Goal: Information Seeking & Learning: Learn about a topic

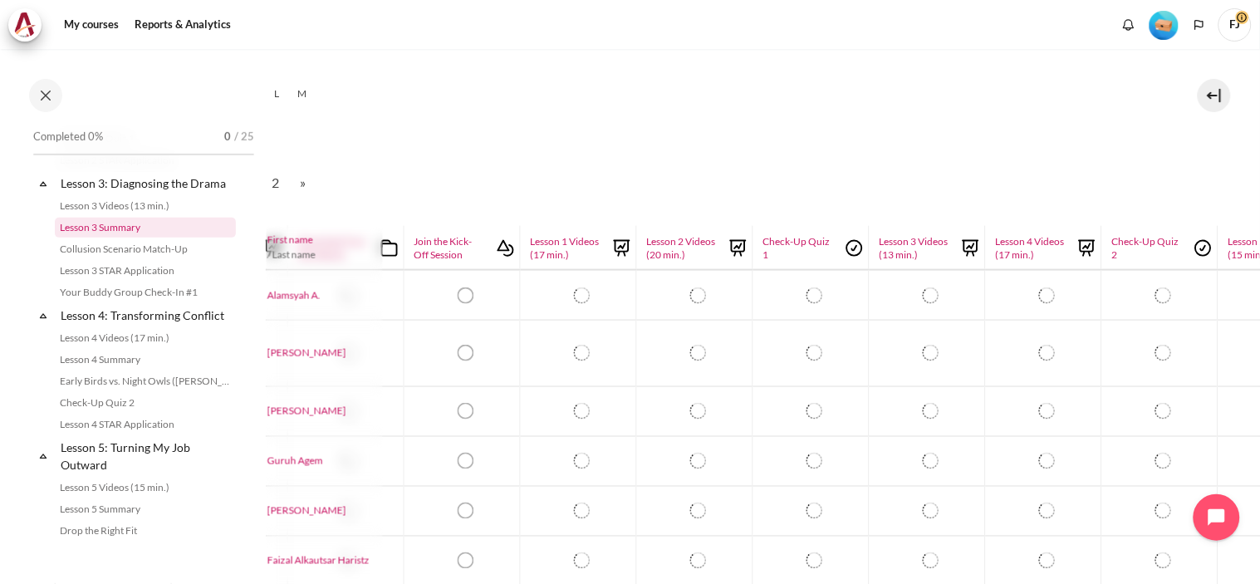
scroll to position [293, 0]
click at [38, 192] on icon at bounding box center [43, 183] width 17 height 17
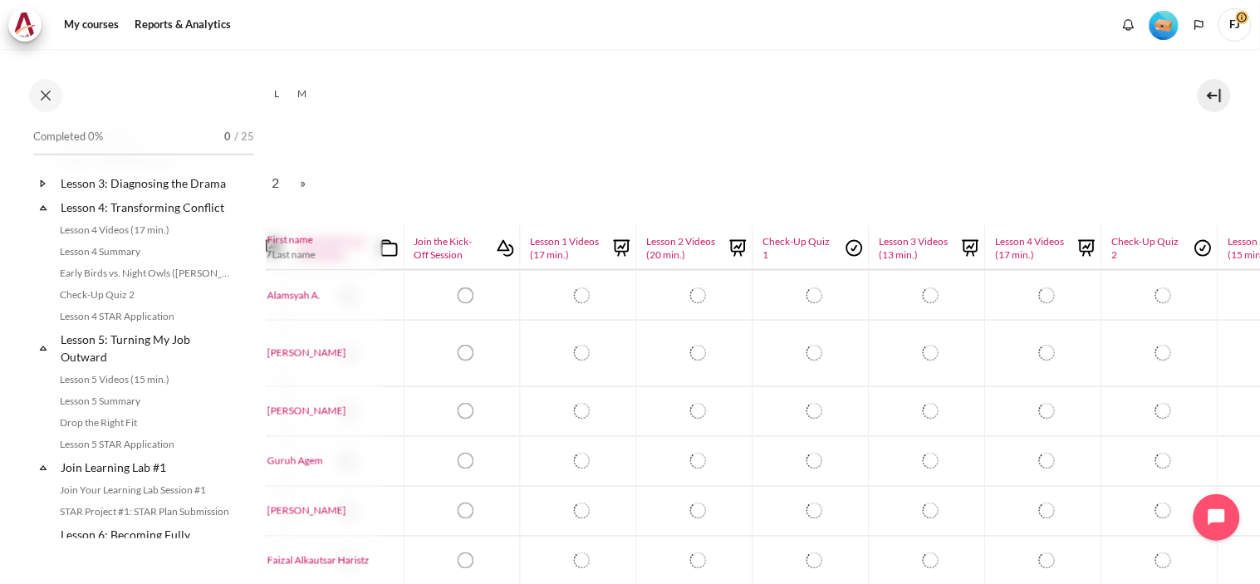
click at [47, 216] on icon at bounding box center [43, 207] width 17 height 17
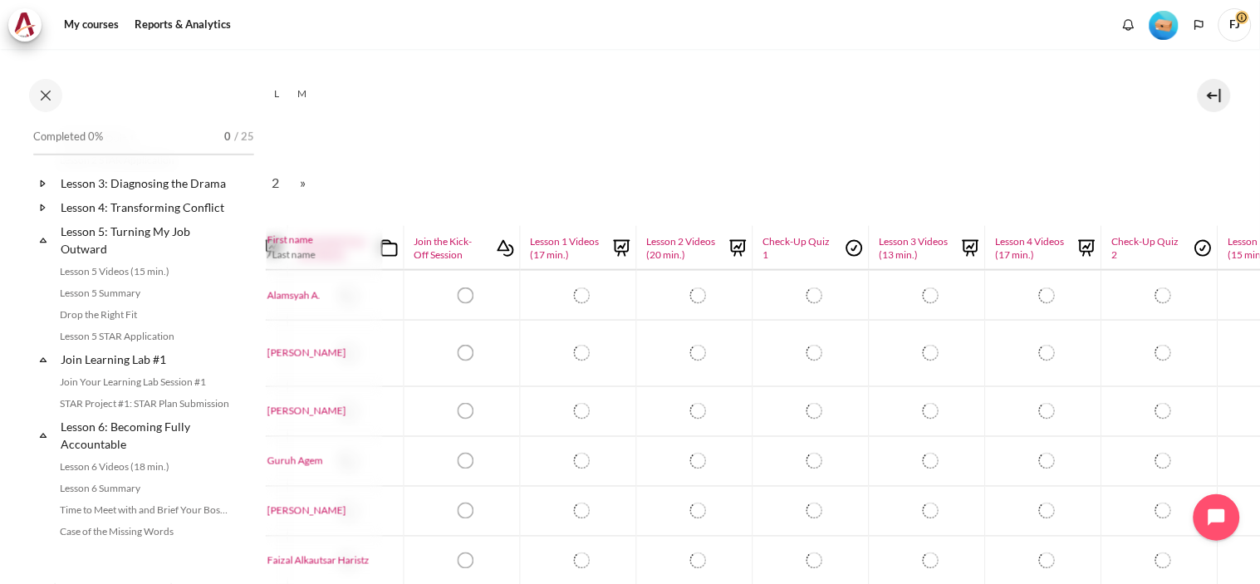
click at [45, 248] on icon at bounding box center [43, 240] width 17 height 17
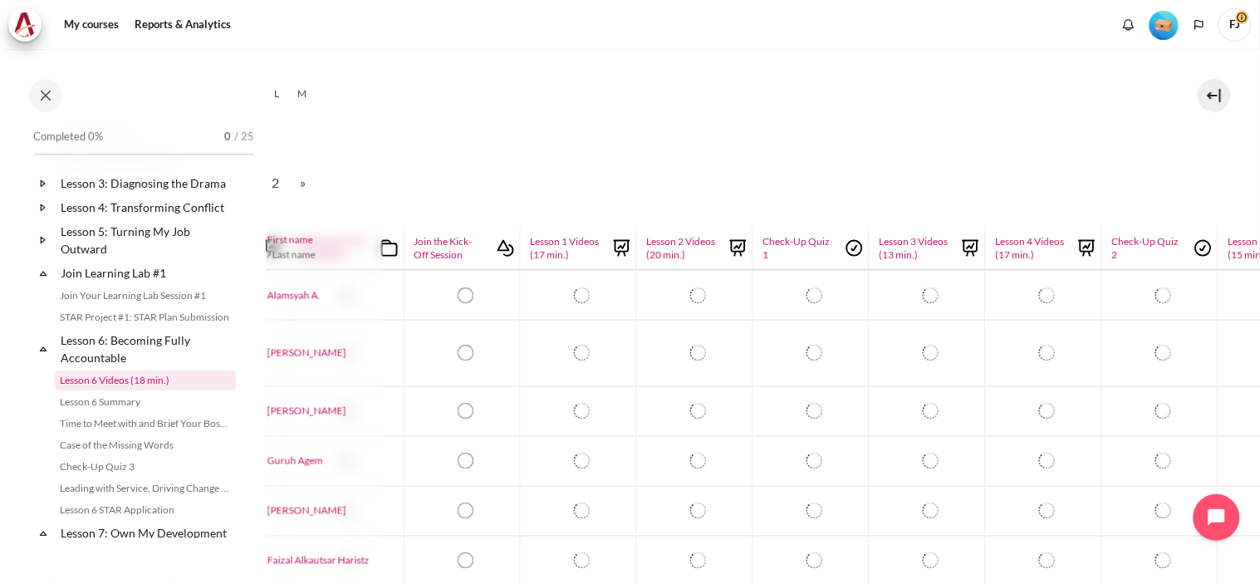
scroll to position [142, 0]
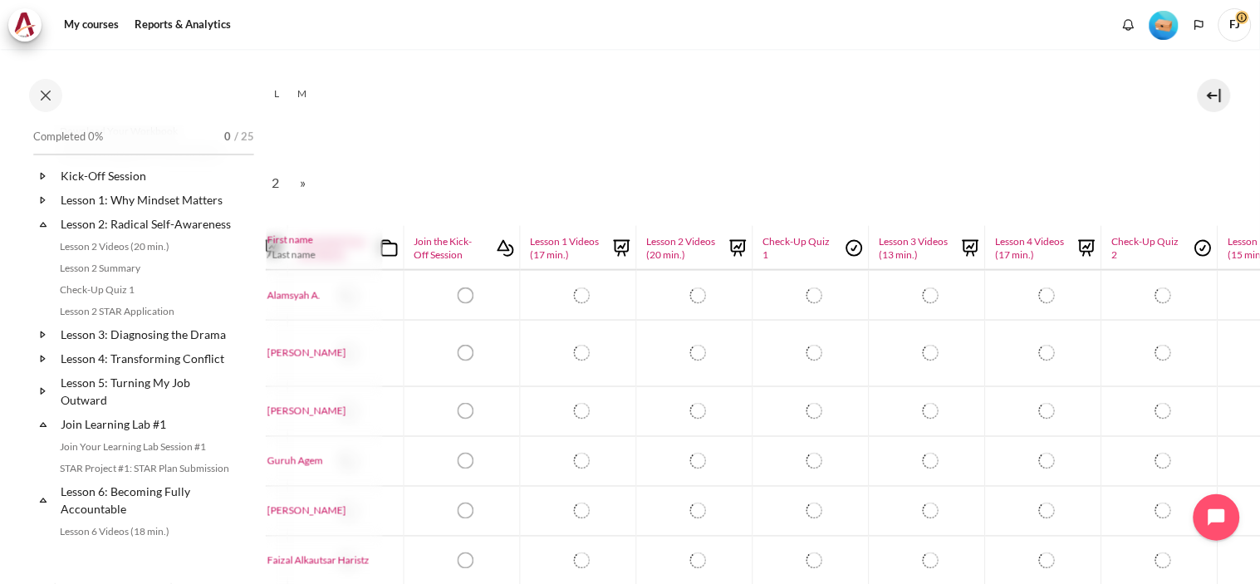
click at [52, 229] on link "Expand Collapse" at bounding box center [46, 224] width 23 height 17
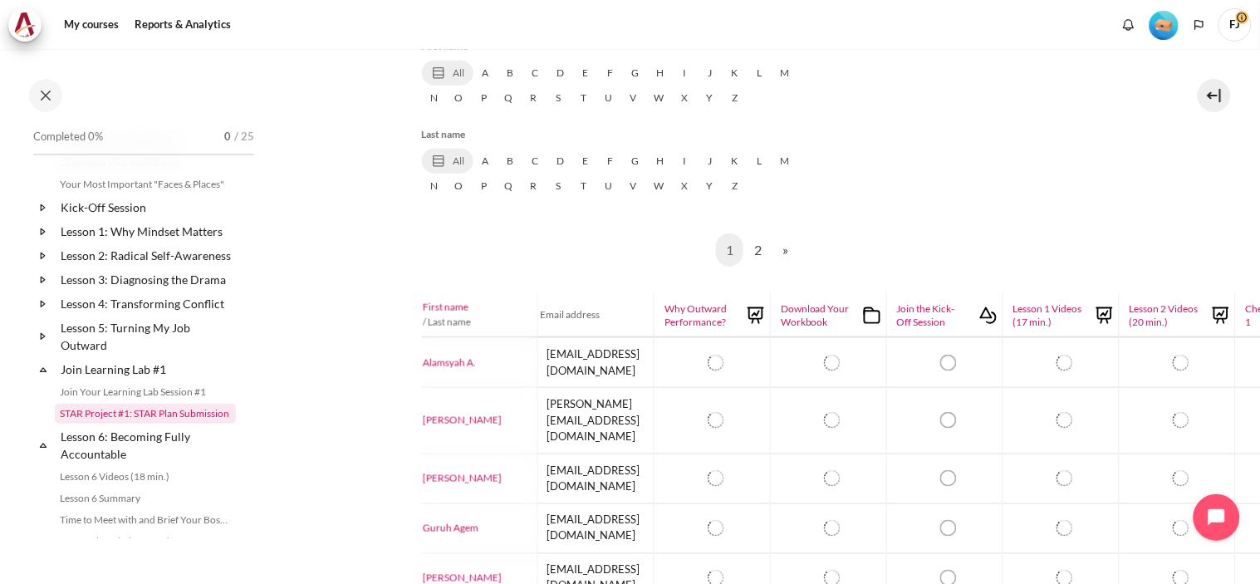
scroll to position [110, 0]
click at [42, 340] on icon at bounding box center [43, 337] width 4 height 6
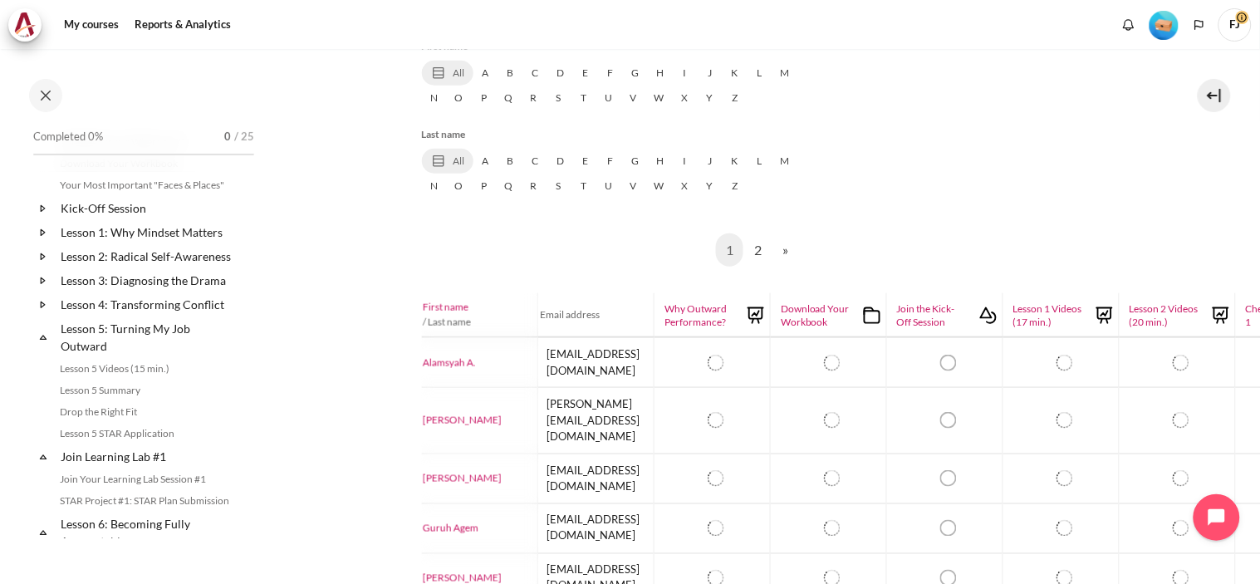
click at [45, 312] on icon at bounding box center [43, 305] width 17 height 17
click at [40, 289] on icon at bounding box center [43, 281] width 17 height 17
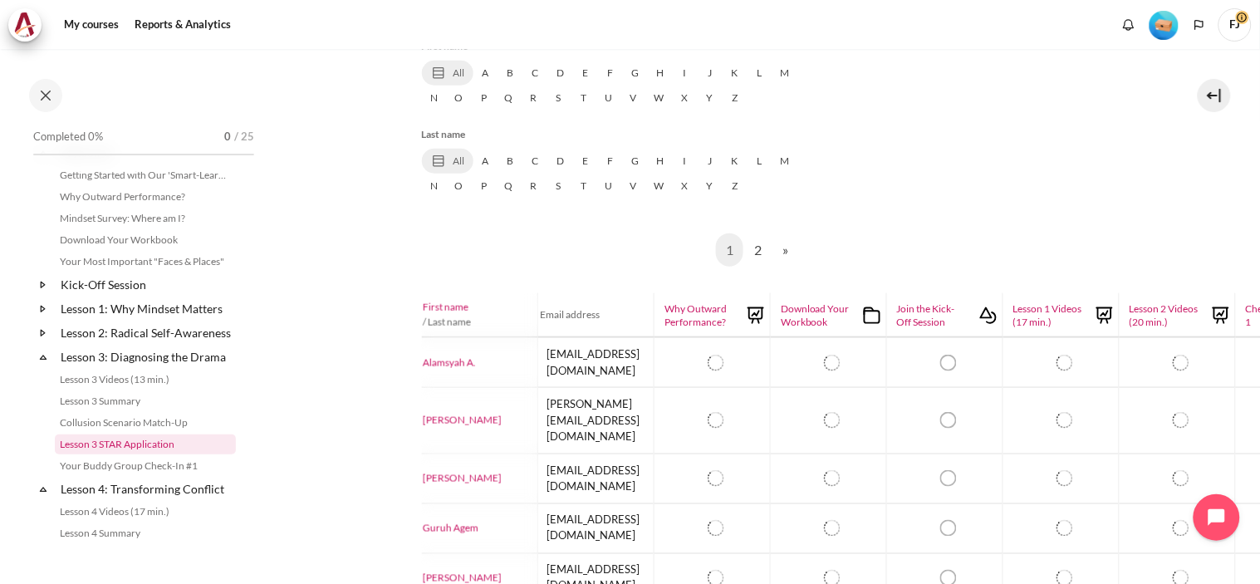
scroll to position [31, 0]
click at [46, 338] on icon at bounding box center [43, 335] width 17 height 17
click at [43, 305] on icon at bounding box center [43, 311] width 17 height 17
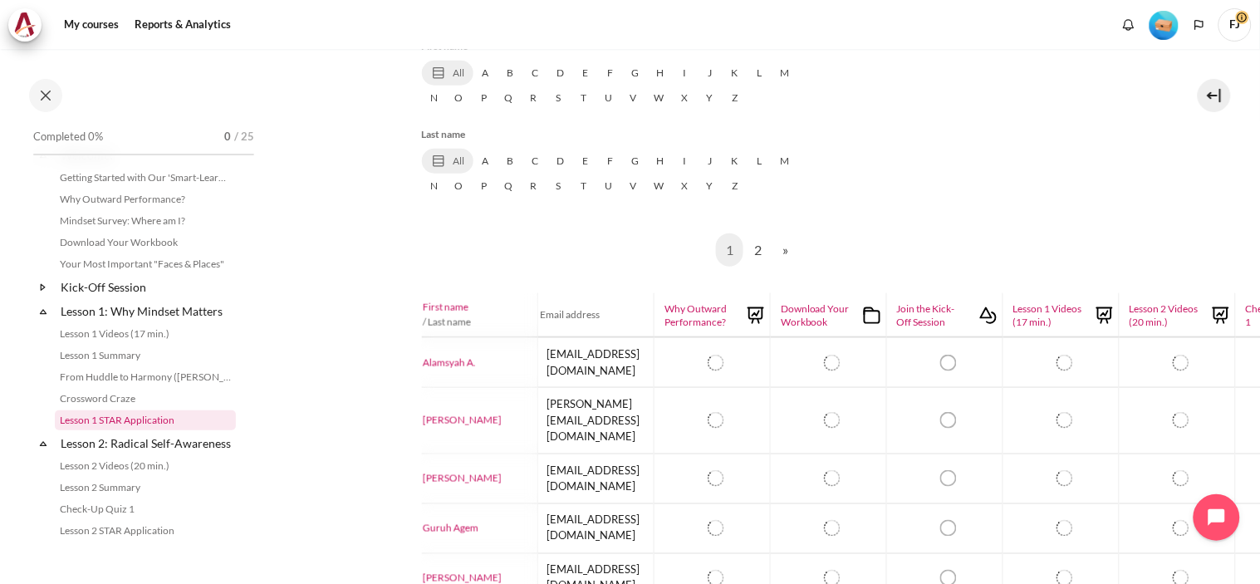
click at [159, 418] on link "Lesson 1 STAR Application" at bounding box center [145, 420] width 181 height 20
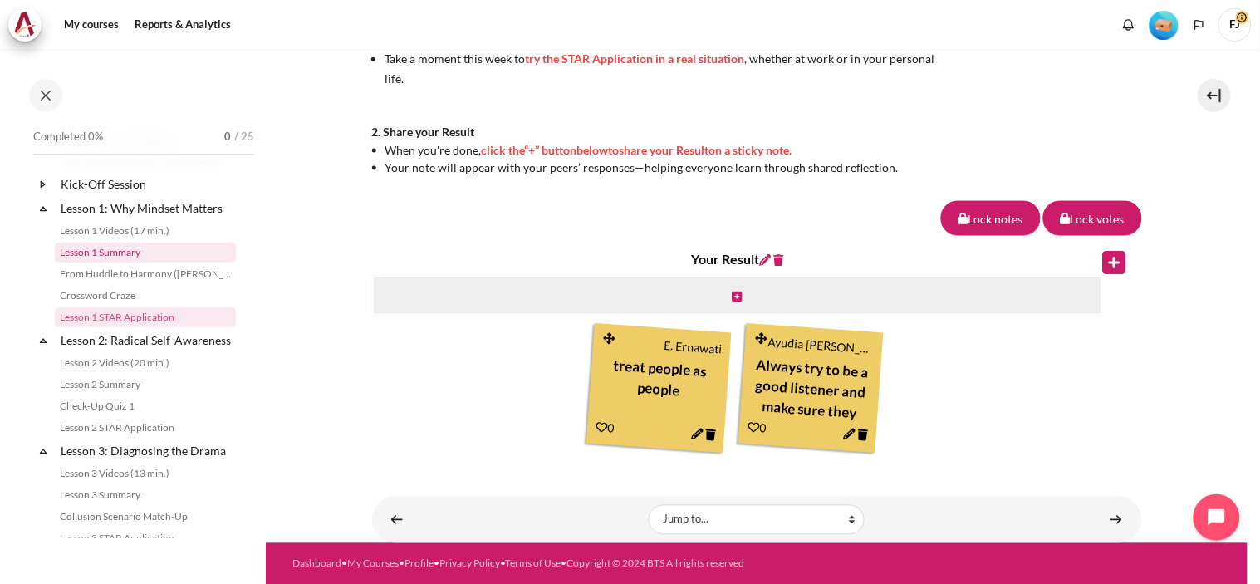
scroll to position [145, 0]
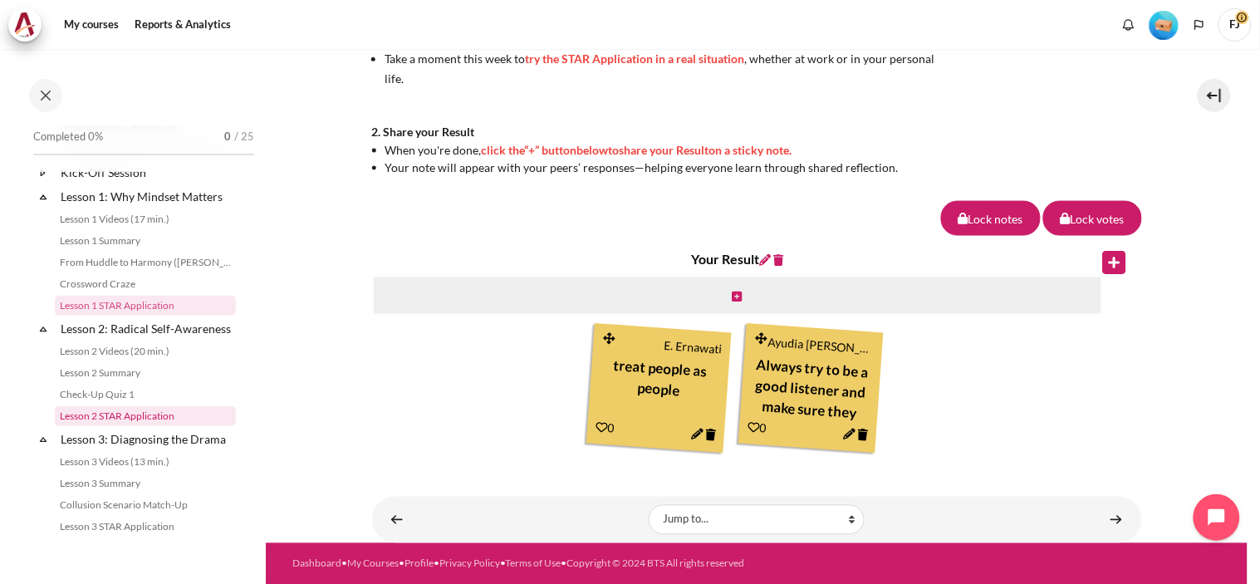
click at [140, 426] on link "Lesson 2 STAR Application" at bounding box center [145, 416] width 181 height 20
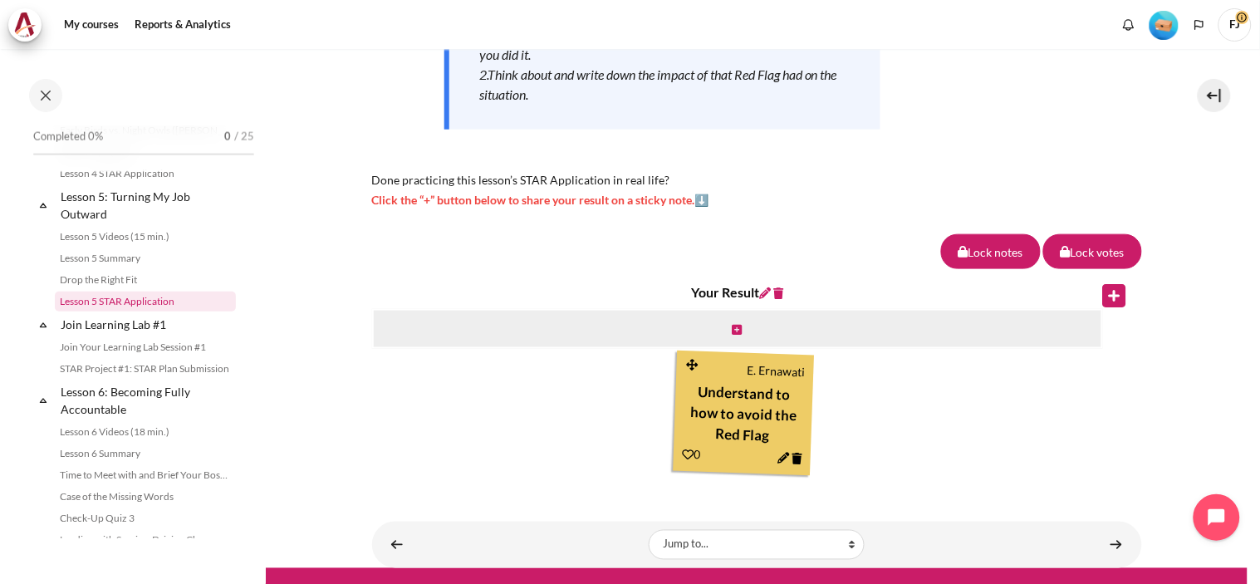
scroll to position [653, 0]
click at [138, 378] on link "STAR Project #1: STAR Plan Submission" at bounding box center [145, 368] width 181 height 20
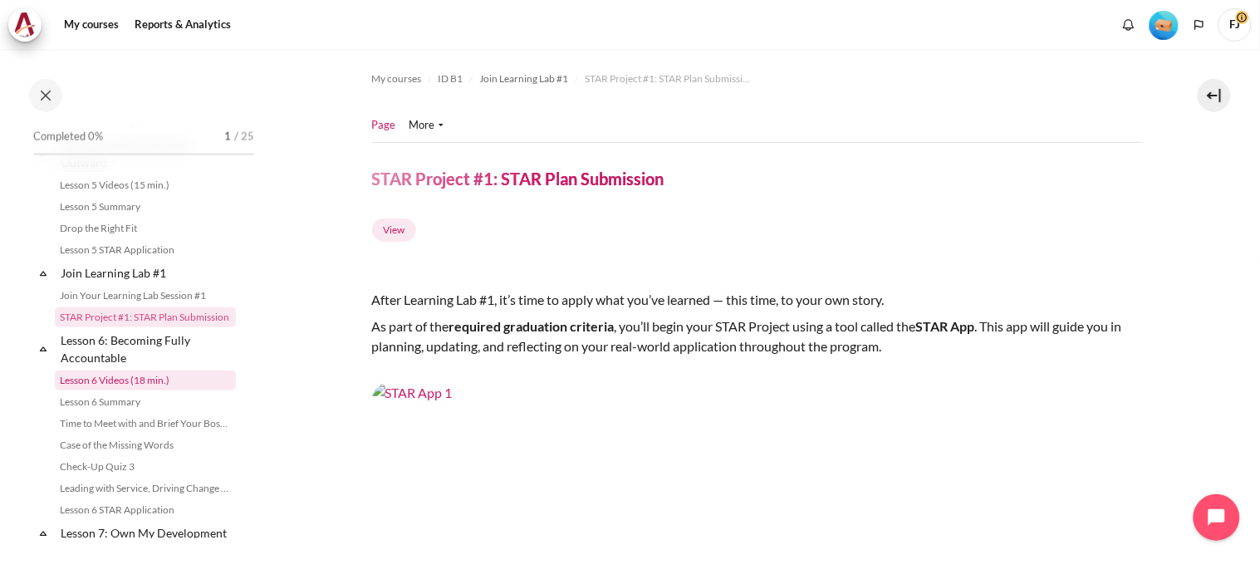
scroll to position [669, 0]
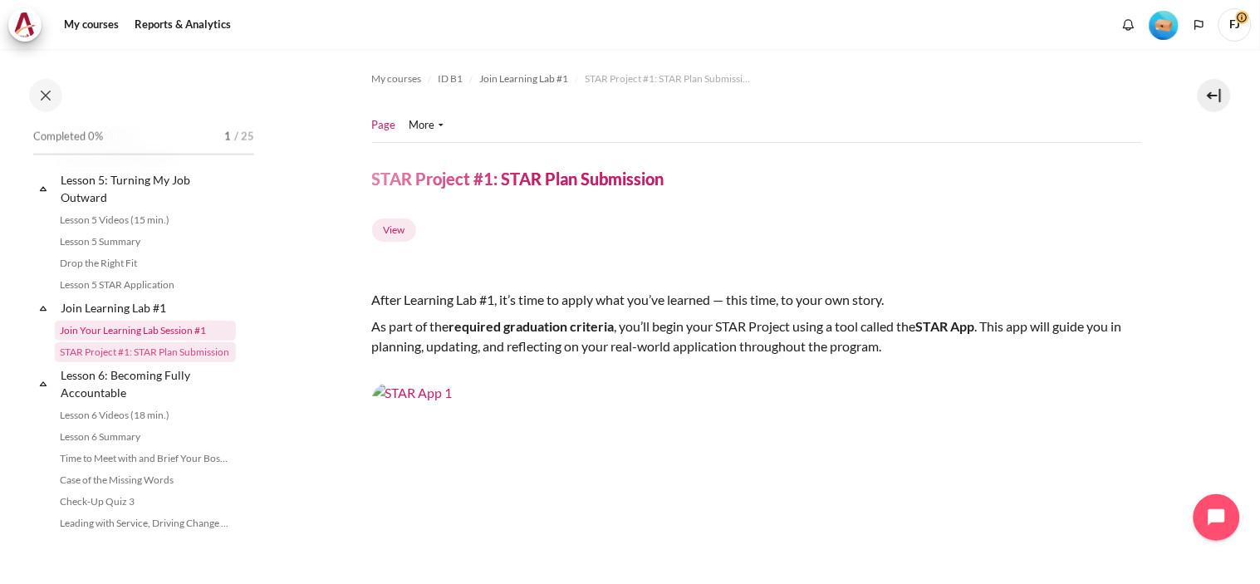
click at [93, 341] on link "Join Your Learning Lab Session #1" at bounding box center [145, 331] width 181 height 20
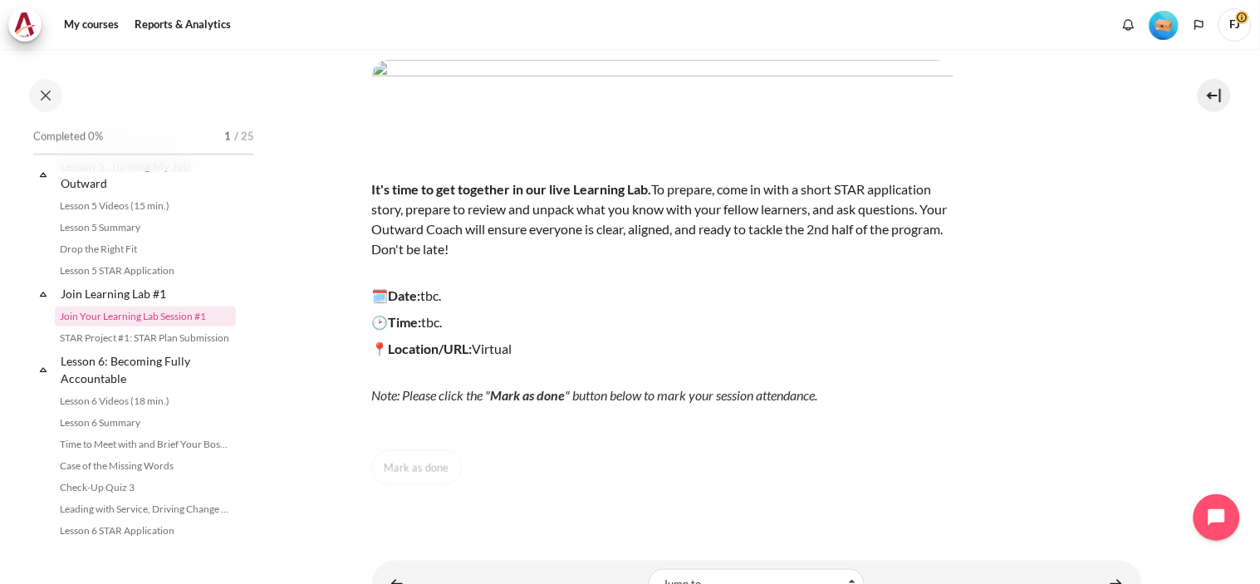
scroll to position [156, 0]
click at [92, 281] on link "Lesson 5 STAR Application" at bounding box center [145, 271] width 181 height 20
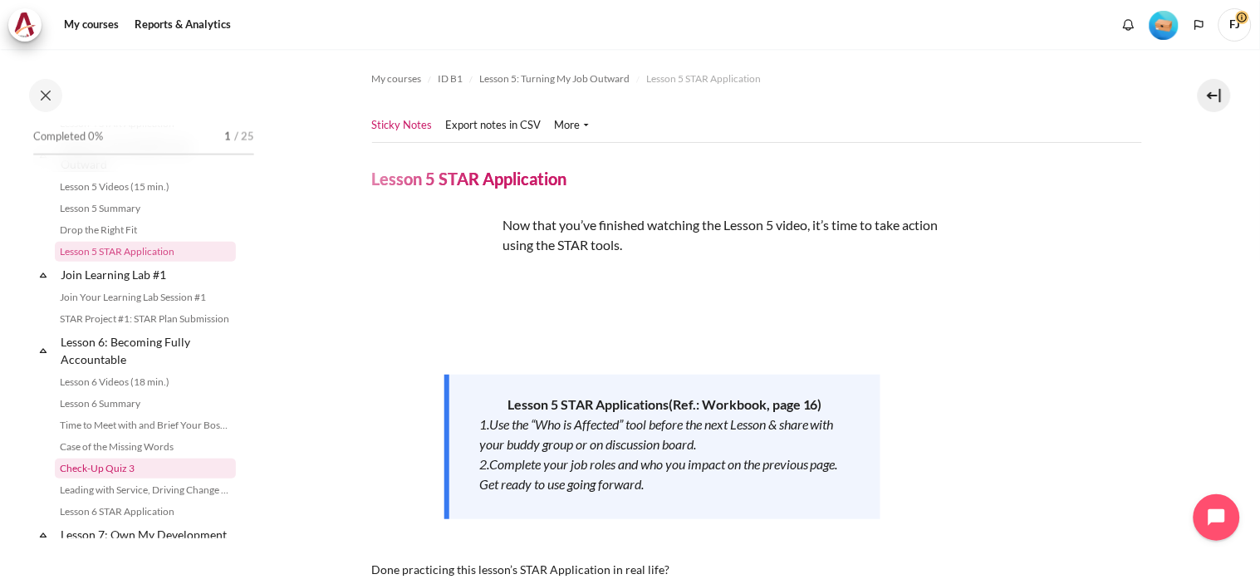
scroll to position [693, 0]
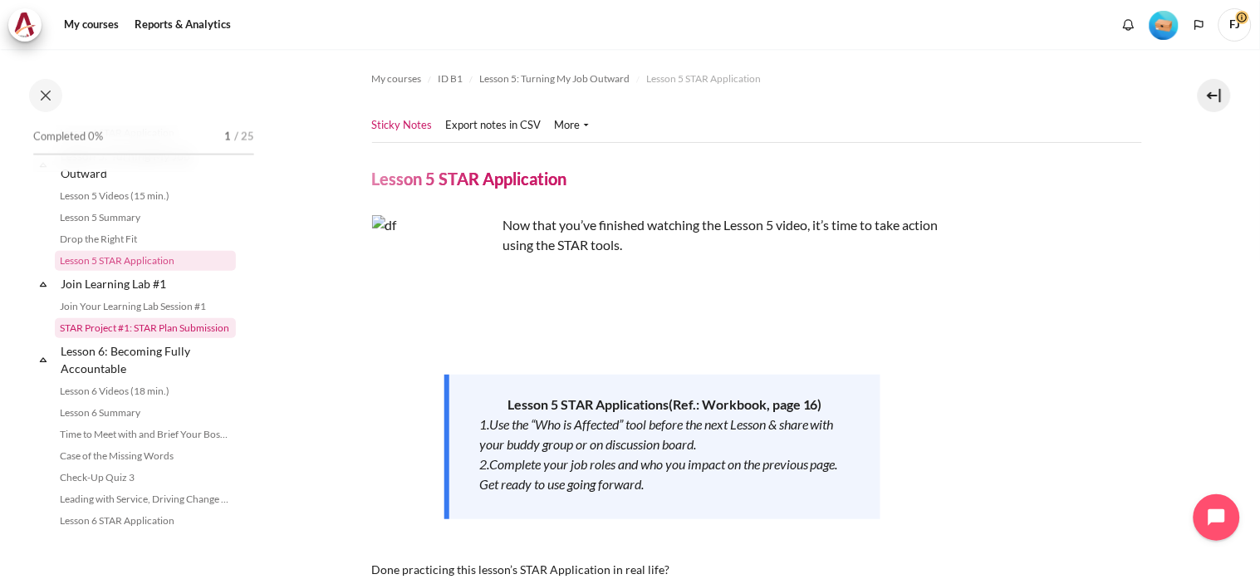
click at [114, 338] on link "STAR Project #1: STAR Plan Submission" at bounding box center [145, 328] width 181 height 20
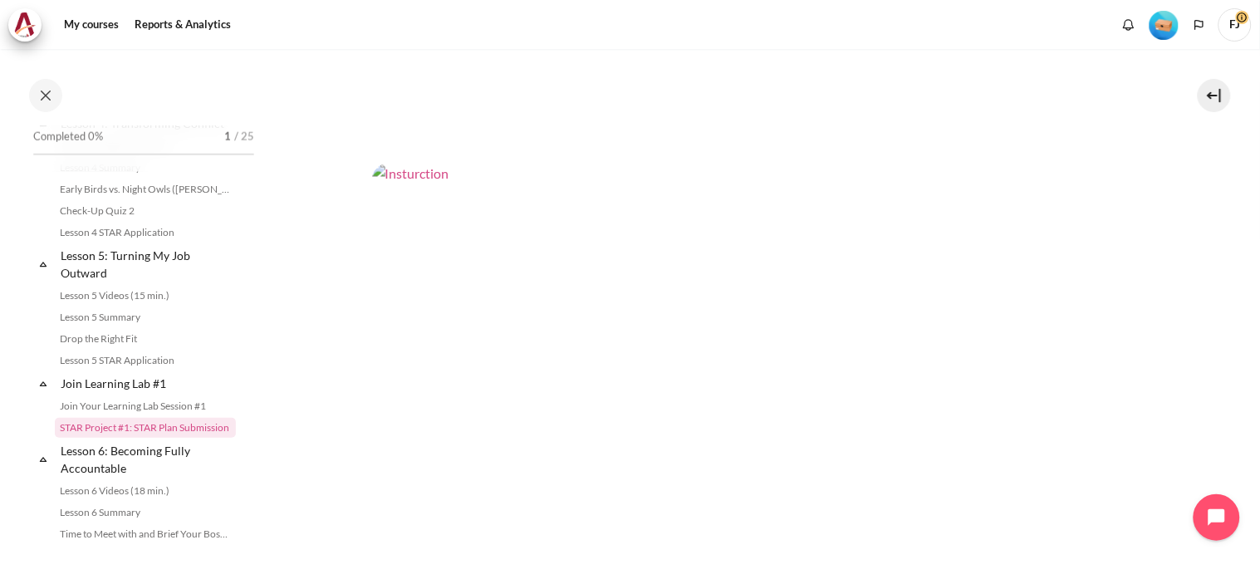
scroll to position [818, 0]
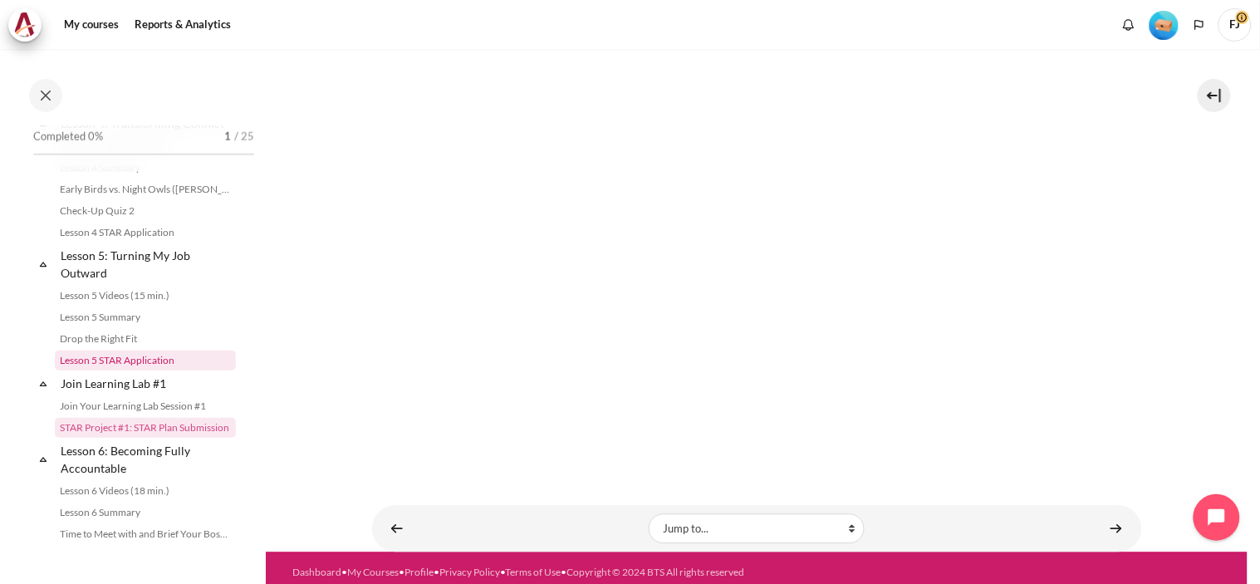
click at [136, 371] on link "Lesson 5 STAR Application" at bounding box center [145, 361] width 181 height 20
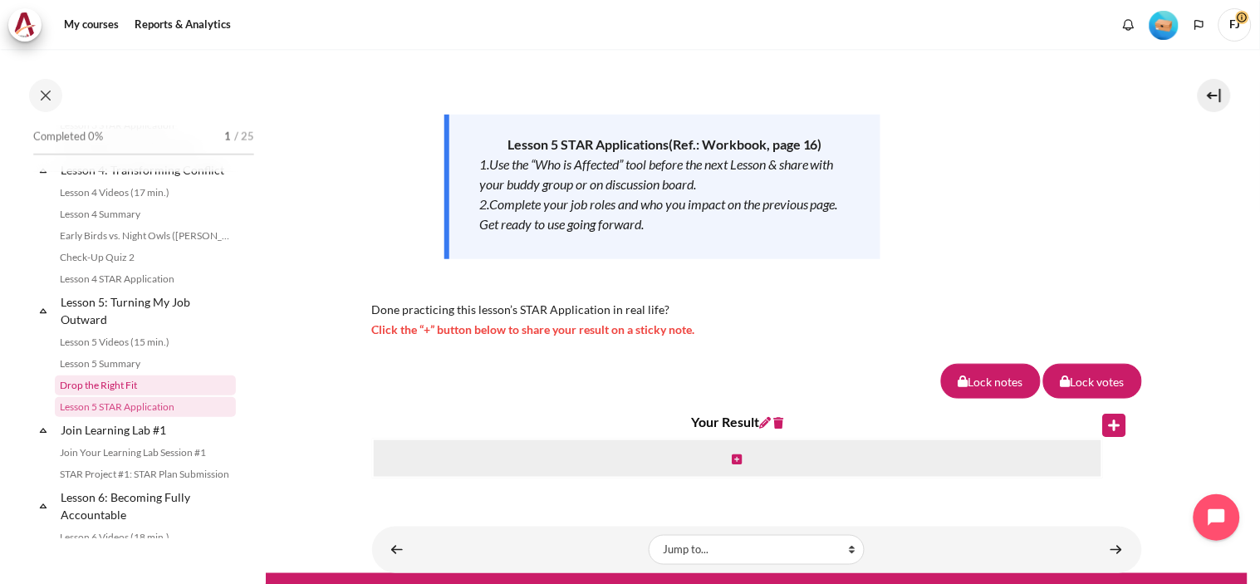
scroll to position [529, 0]
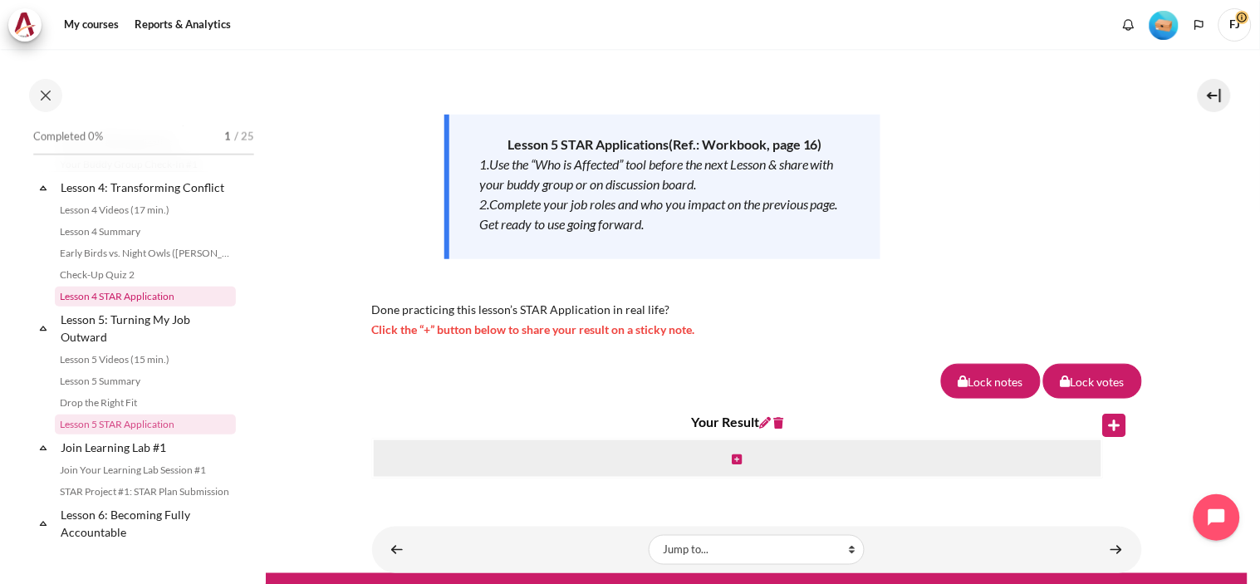
click at [126, 307] on link "Lesson 4 STAR Application" at bounding box center [145, 297] width 181 height 20
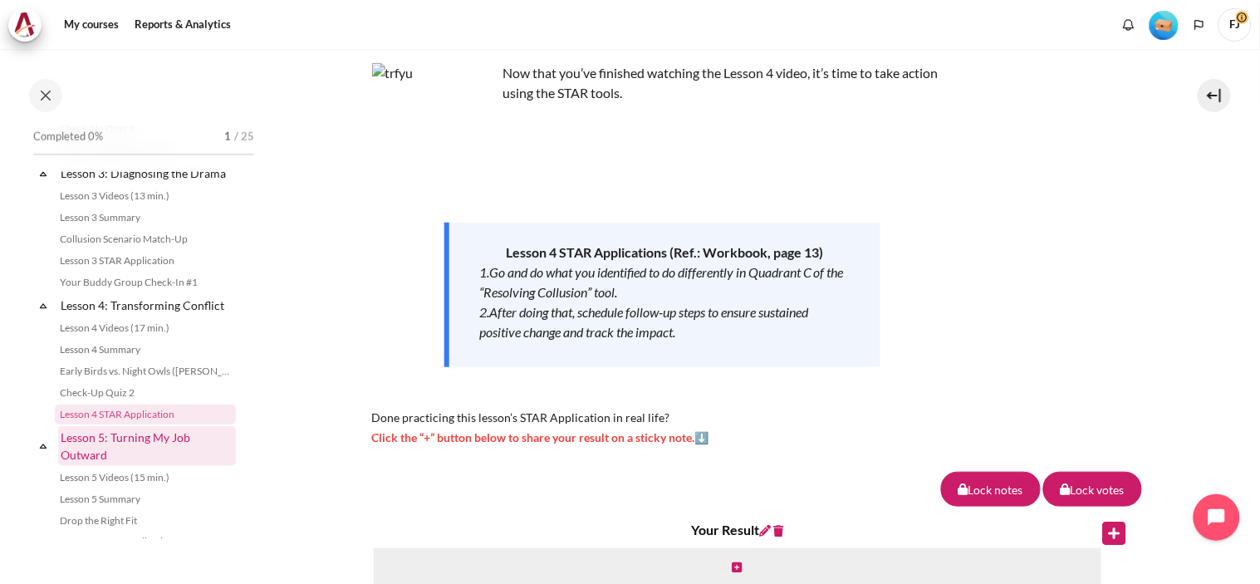
scroll to position [410, 0]
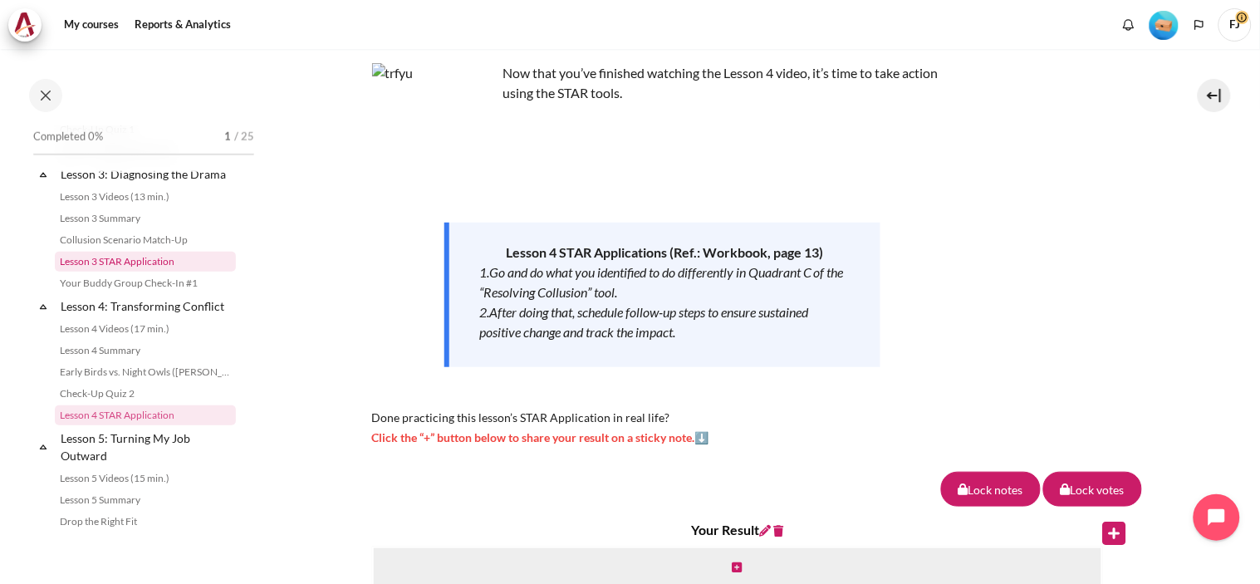
click at [112, 272] on link "Lesson 3 STAR Application" at bounding box center [145, 262] width 181 height 20
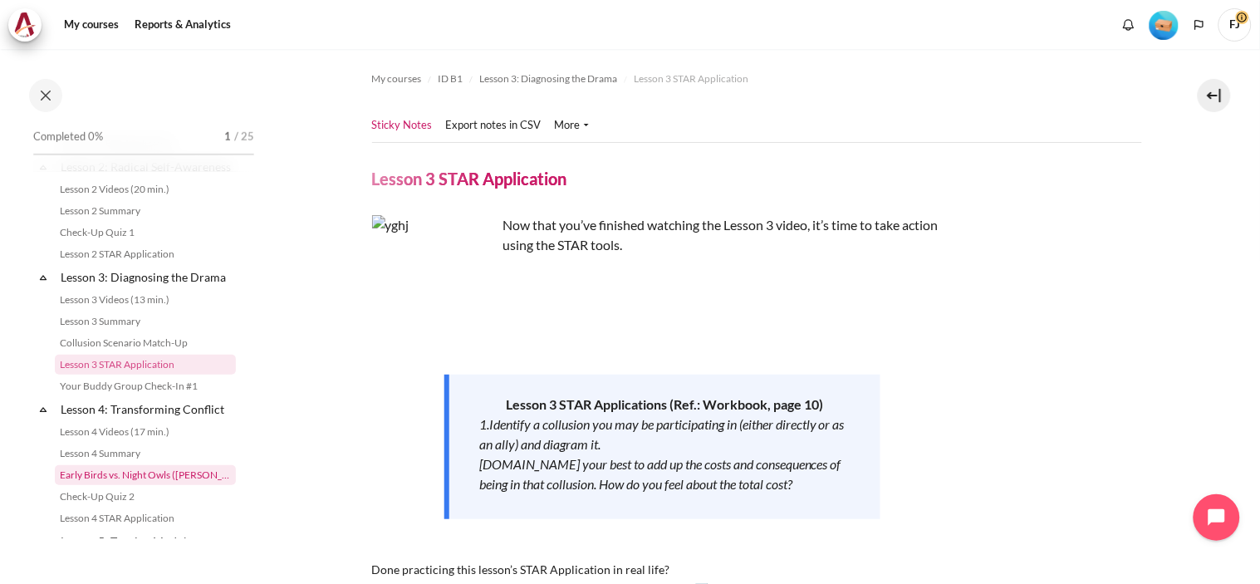
scroll to position [306, 0]
click at [133, 398] on link "Your Buddy Group Check-In #1" at bounding box center [145, 388] width 181 height 20
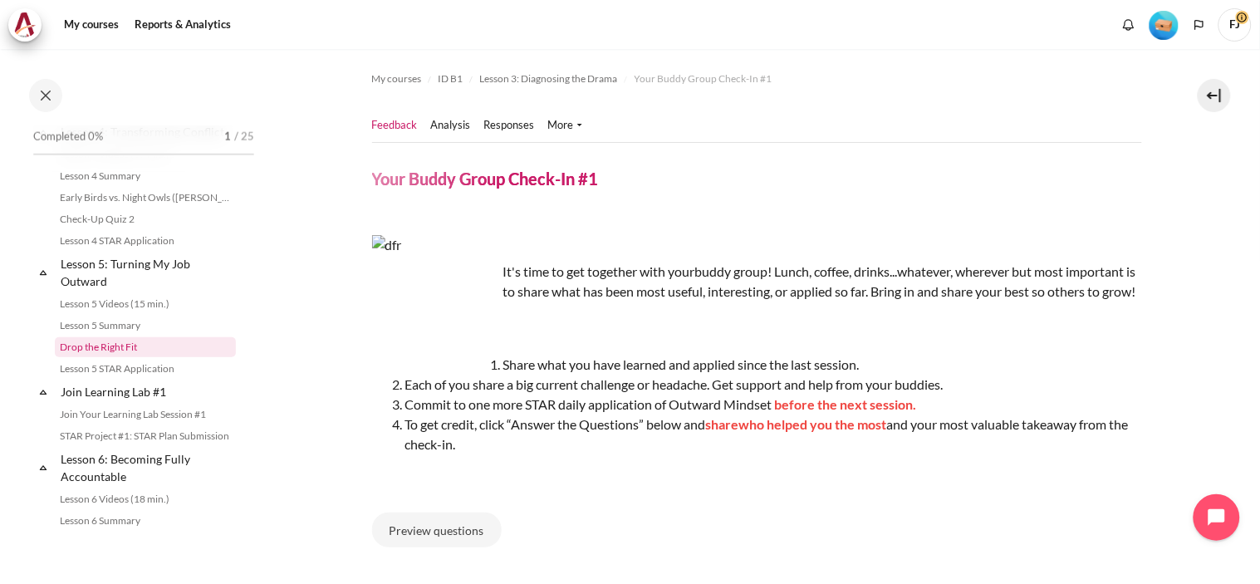
scroll to position [586, 0]
click at [184, 445] on link "STAR Project #1: STAR Plan Submission" at bounding box center [145, 435] width 181 height 20
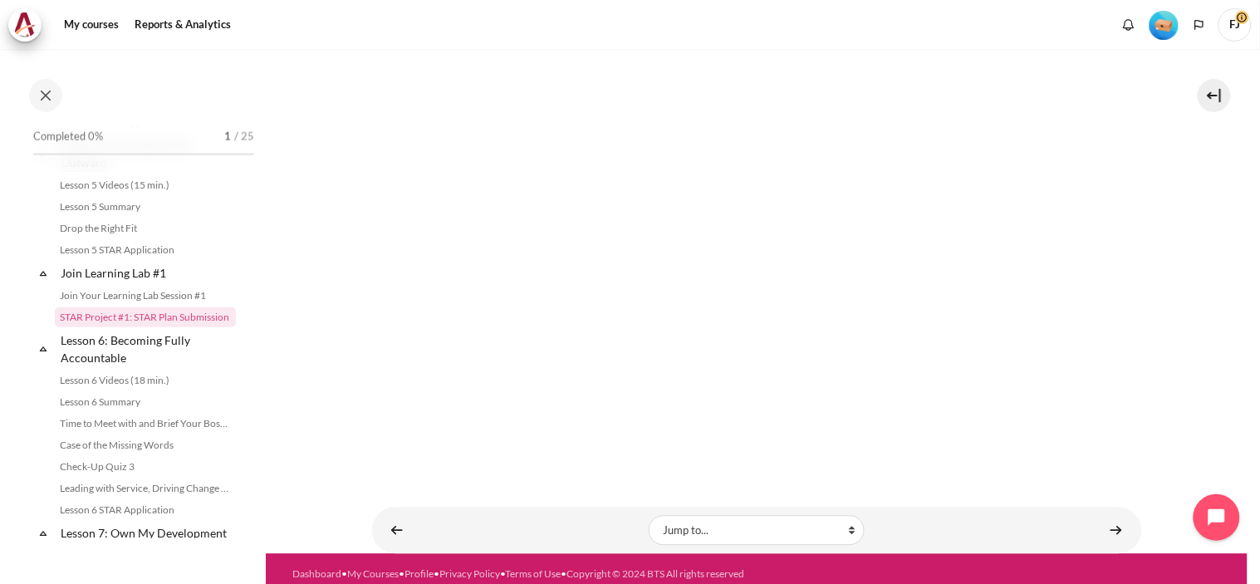
scroll to position [818, 0]
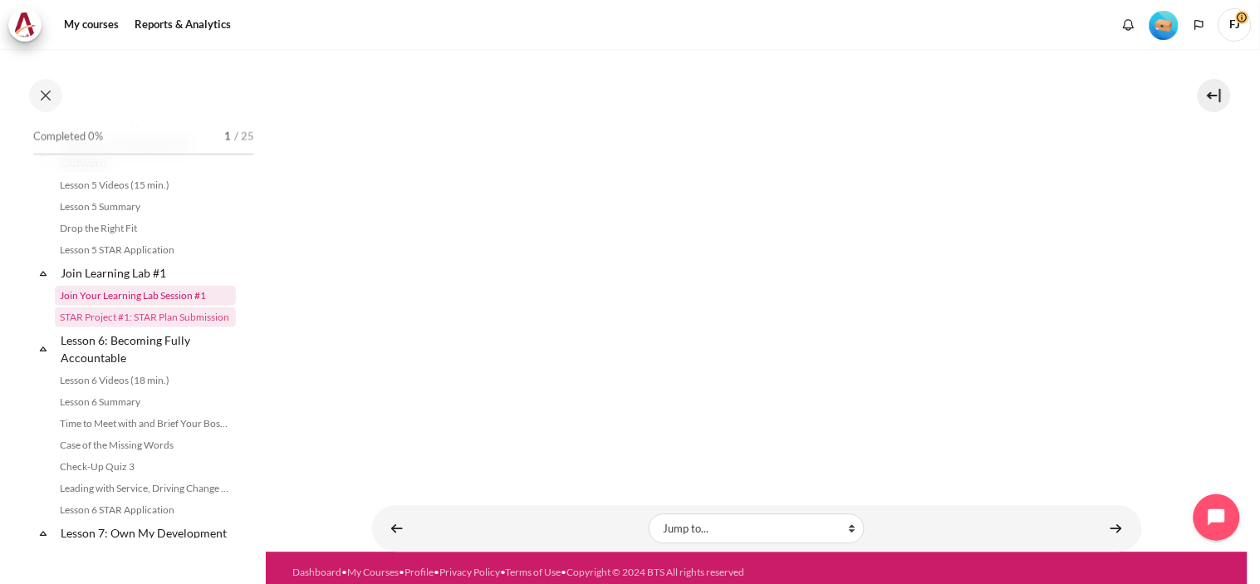
click at [139, 306] on link "Join Your Learning Lab Session #1" at bounding box center [145, 296] width 181 height 20
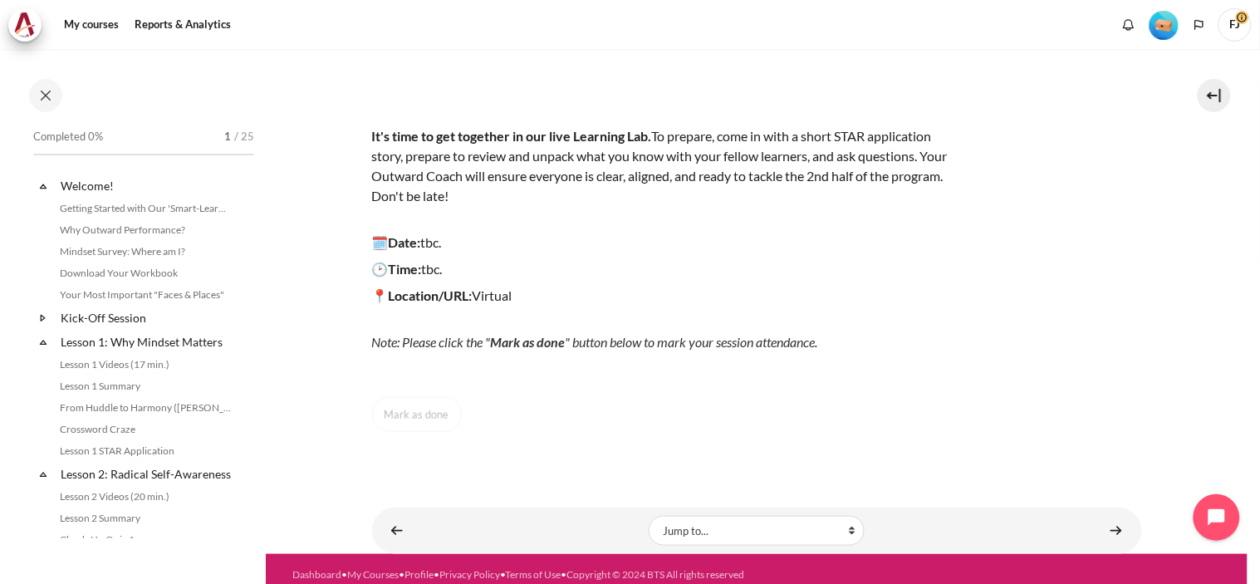
scroll to position [219, 0]
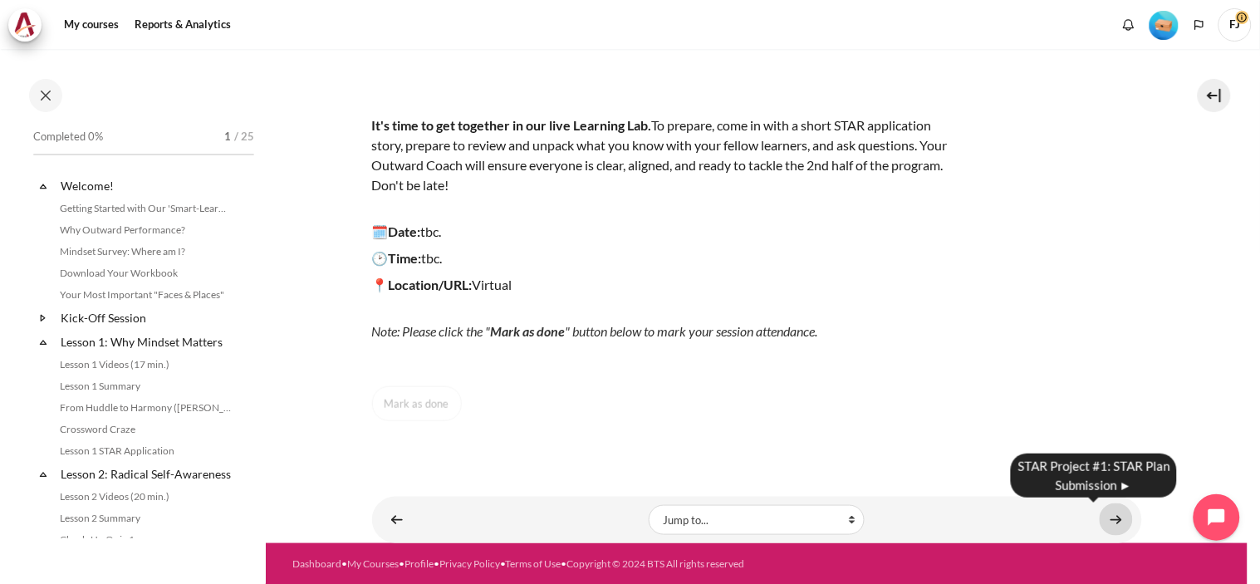
click at [1100, 517] on link "Content" at bounding box center [1116, 520] width 33 height 32
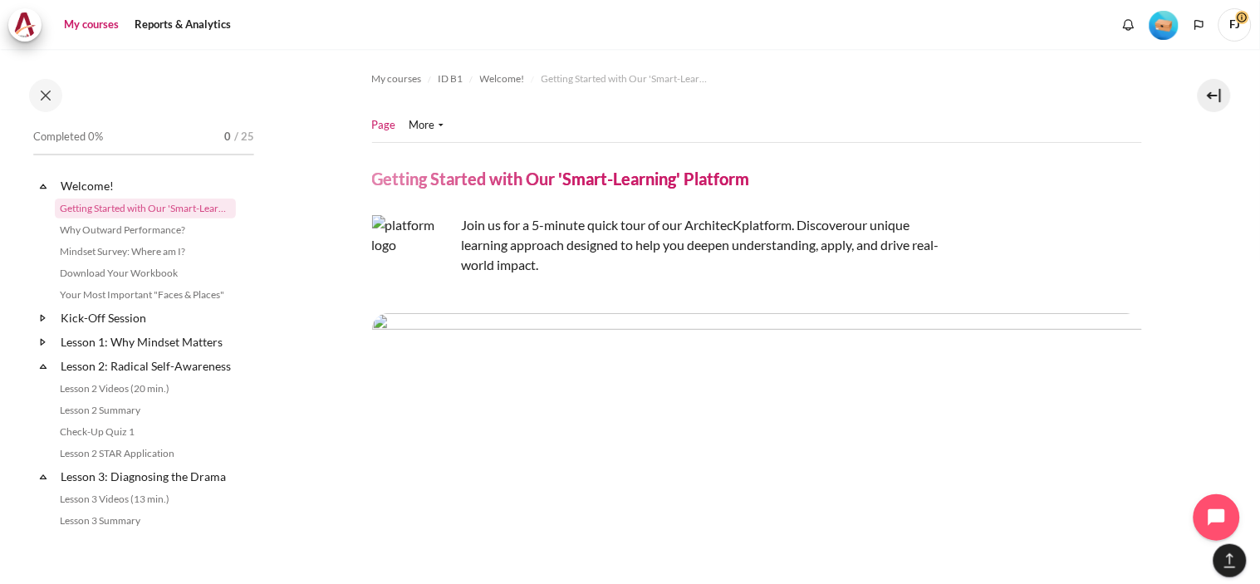
scroll to position [2007, 0]
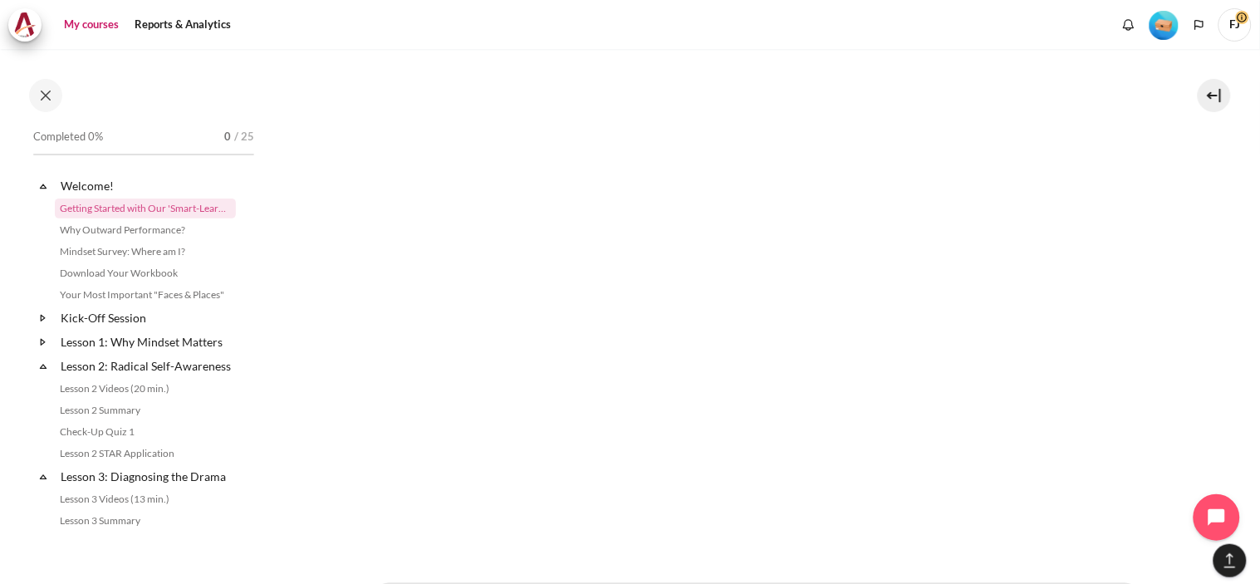
click at [89, 27] on link "My courses" at bounding box center [91, 24] width 66 height 33
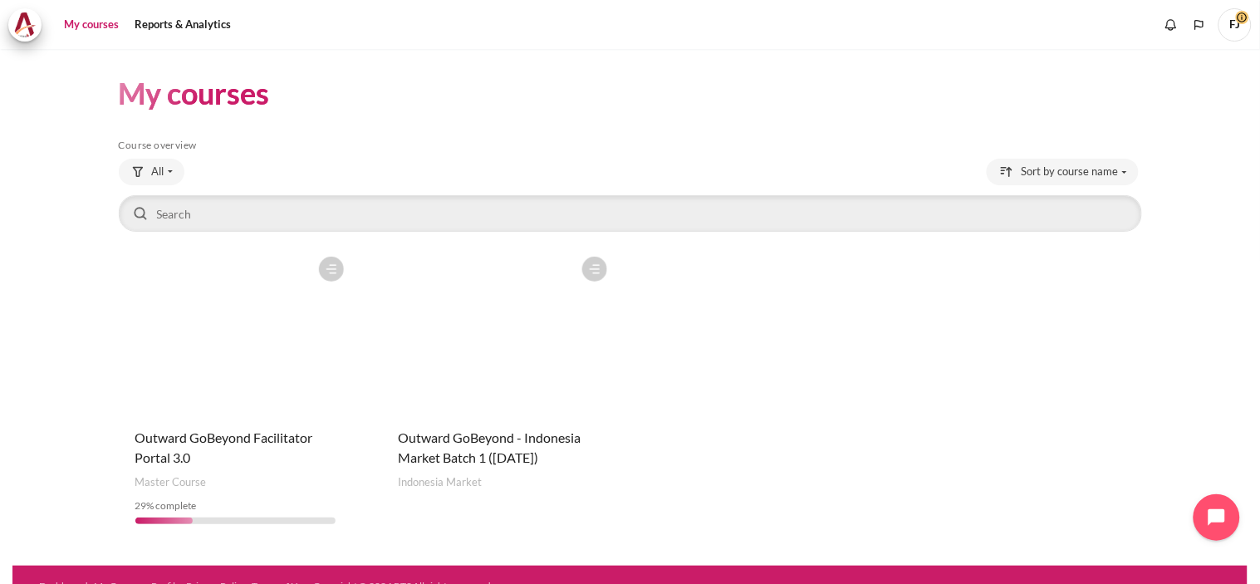
click at [261, 424] on div "Course is starred Actions for course Outward GoBeyond Facilitator Portal 3.0 St…" at bounding box center [235, 392] width 233 height 289
click at [264, 347] on figure "Content" at bounding box center [235, 331] width 233 height 166
click at [236, 362] on figure "Content" at bounding box center [235, 331] width 233 height 166
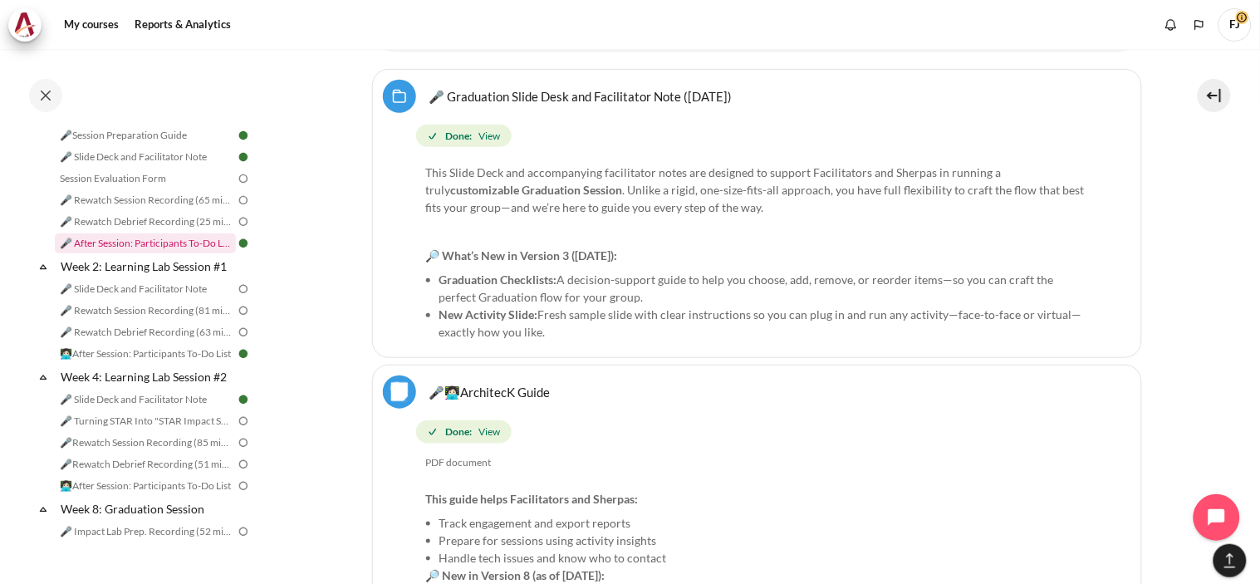
scroll to position [657, 0]
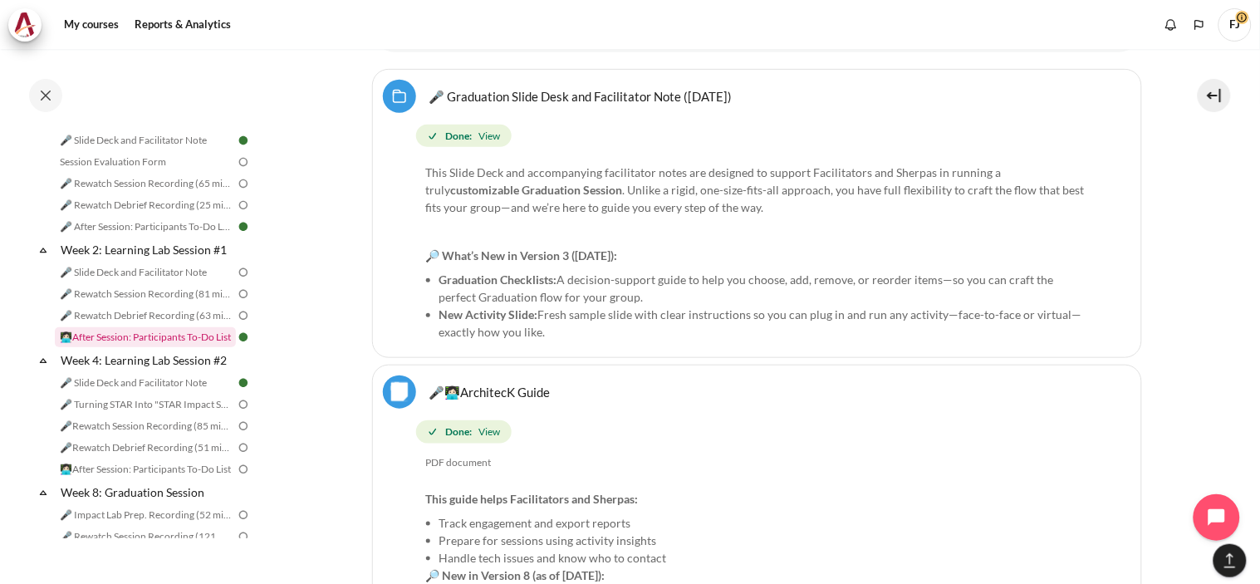
click at [128, 347] on link "👩🏻‍💻After Session: Participants To-Do List" at bounding box center [145, 337] width 181 height 20
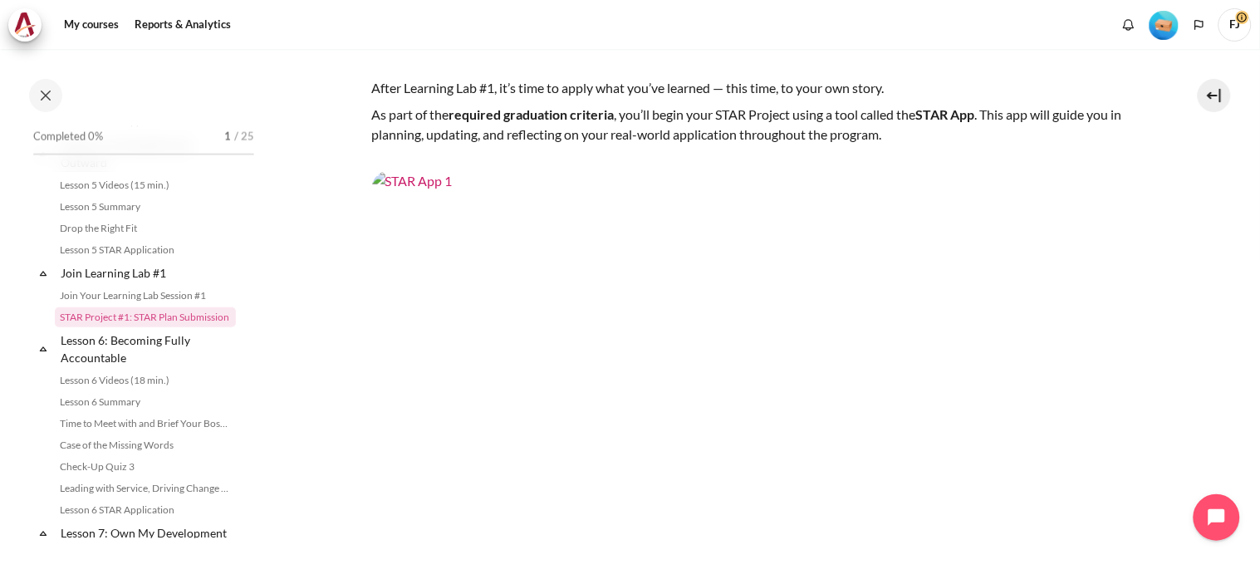
scroll to position [211, 0]
click at [882, 317] on img "Content" at bounding box center [757, 388] width 770 height 433
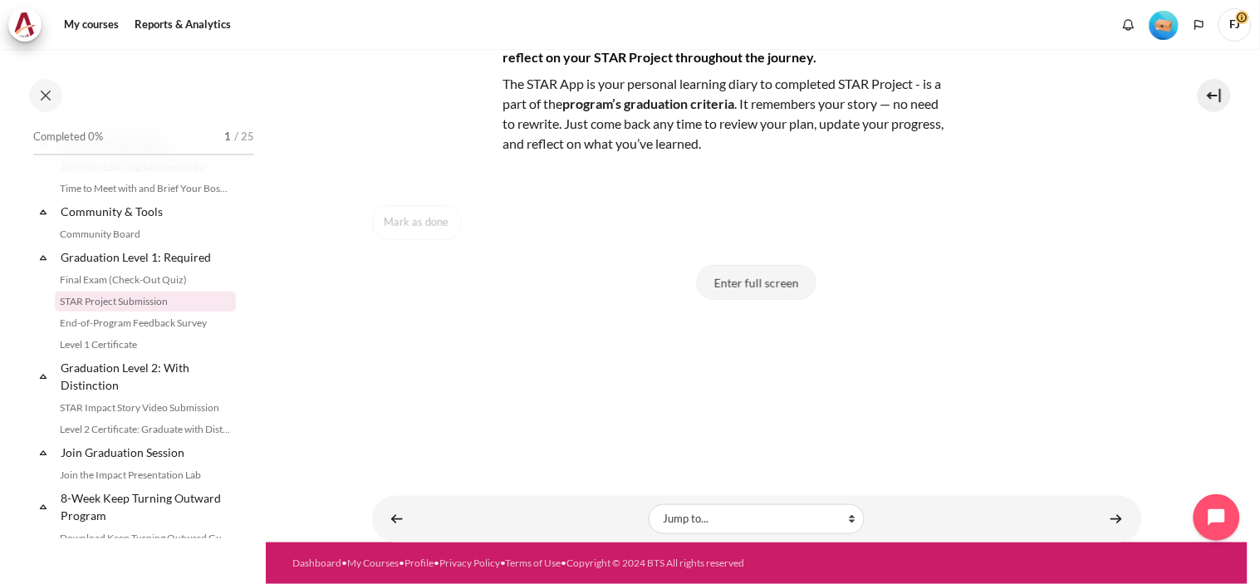
scroll to position [58, 0]
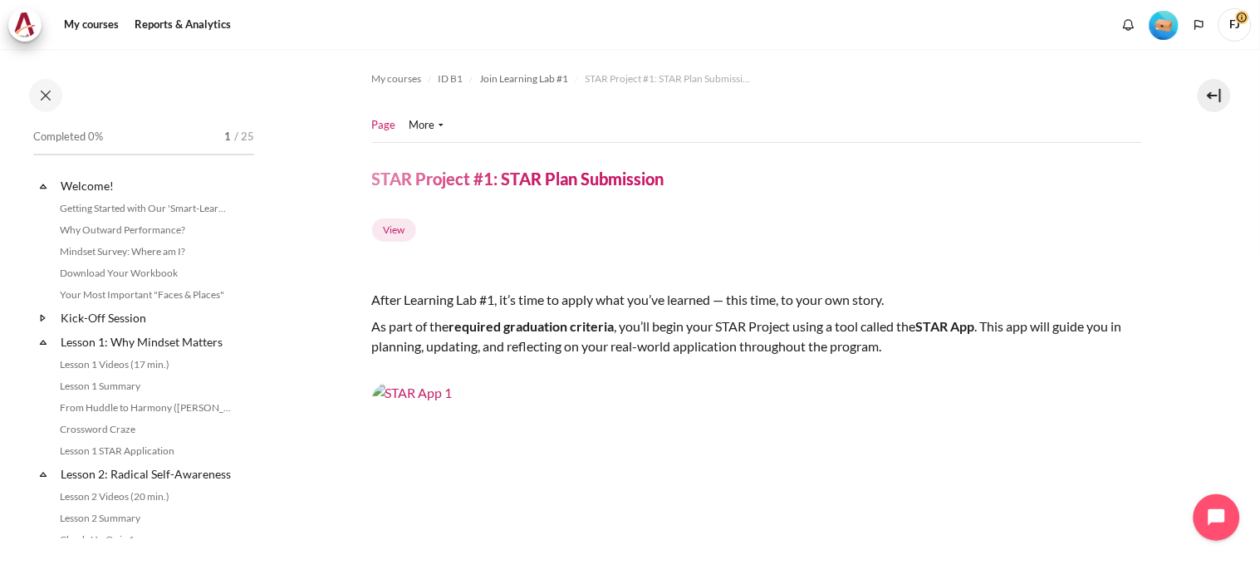
click at [47, 318] on icon at bounding box center [43, 318] width 17 height 17
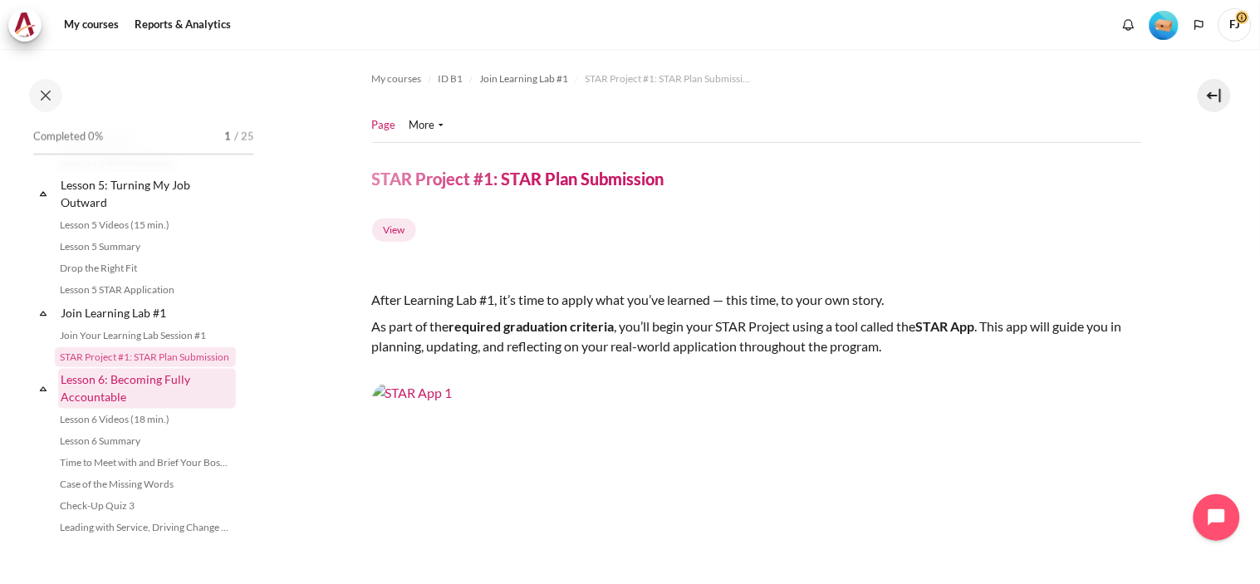
scroll to position [686, 0]
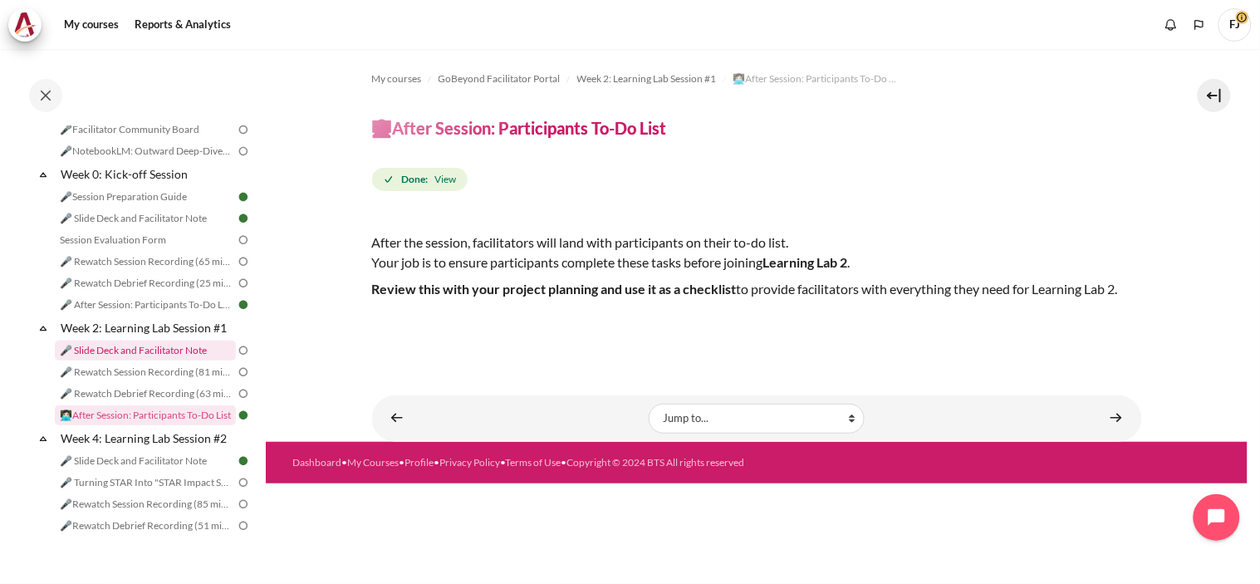
scroll to position [578, 0]
click at [137, 316] on link "🎤 After Session: Participants To-Do List" at bounding box center [145, 306] width 181 height 20
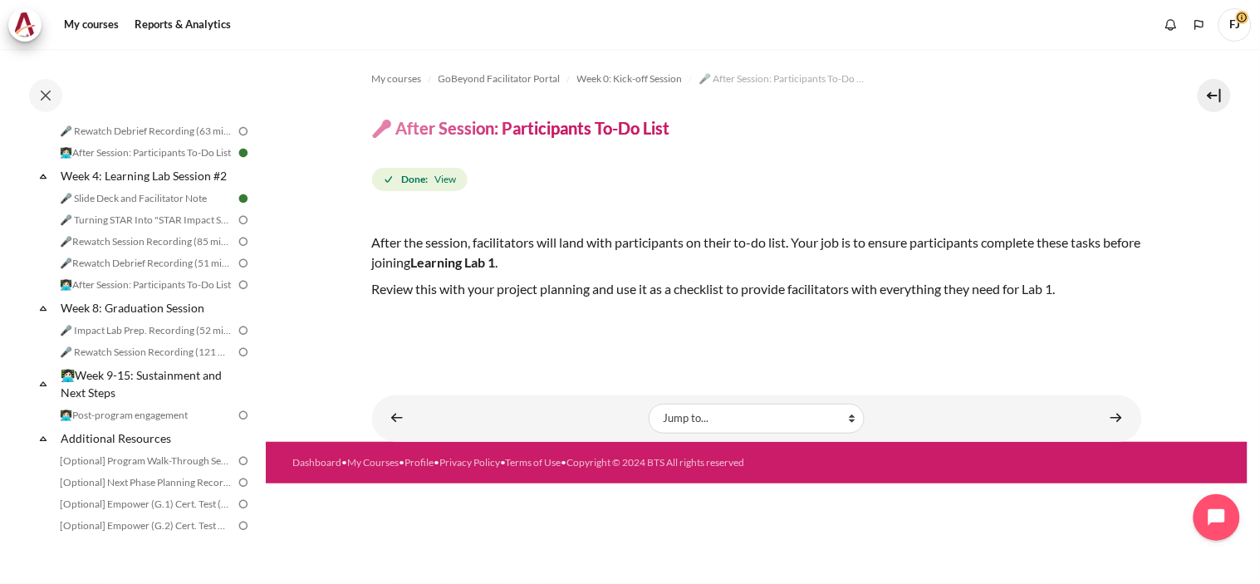
scroll to position [848, 0]
click at [138, 209] on link "🎤 Slide Deck and Facilitator Note" at bounding box center [145, 199] width 181 height 20
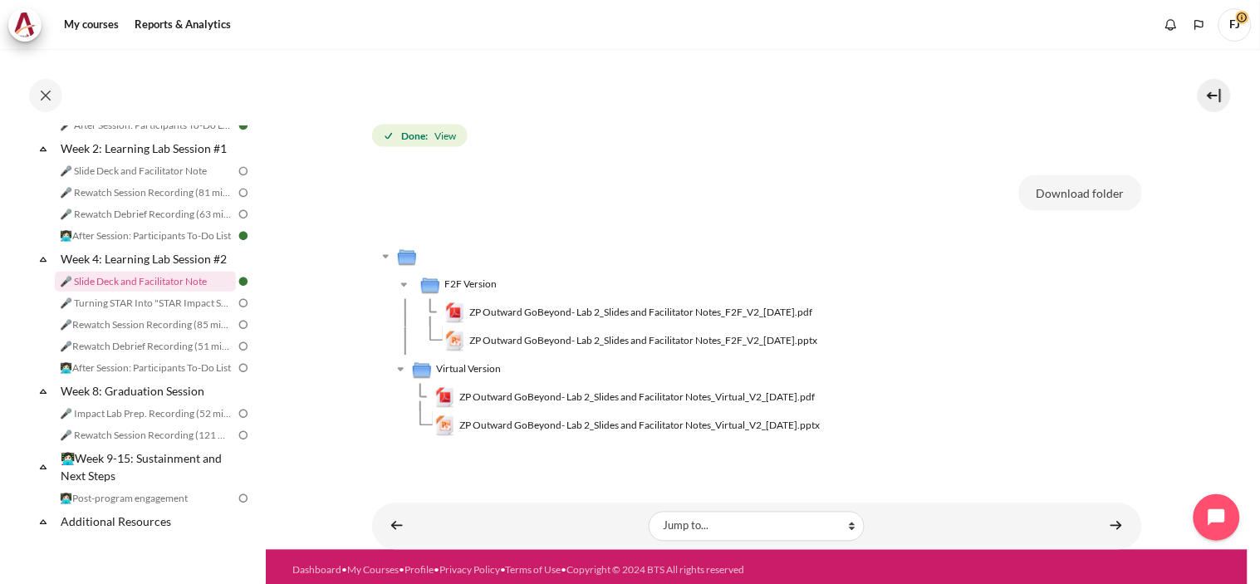
scroll to position [584, 0]
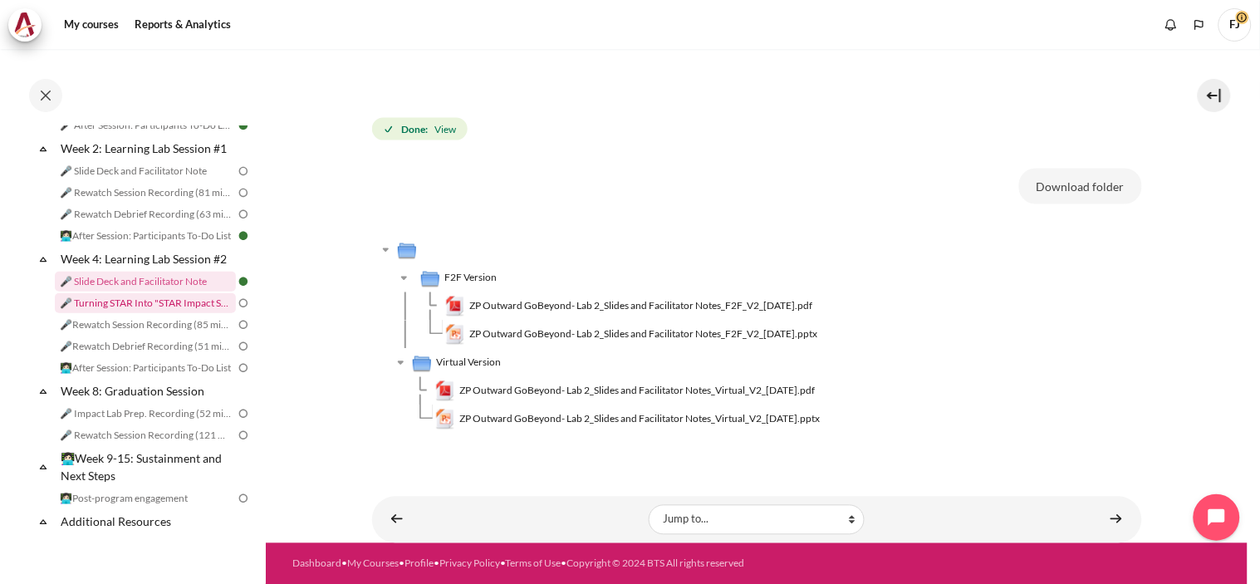
click at [133, 313] on link "🎤 Turning STAR Into "STAR Impact Story"" at bounding box center [145, 303] width 181 height 20
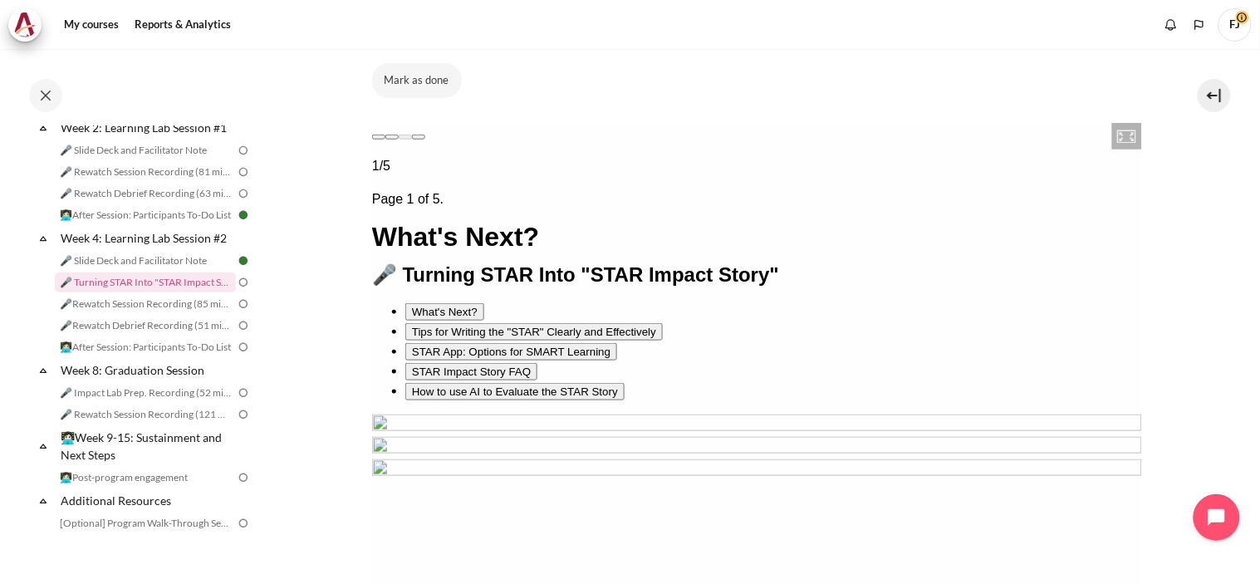
scroll to position [292, 0]
click at [391, 137] on div "Next page" at bounding box center [391, 137] width 0 height 0
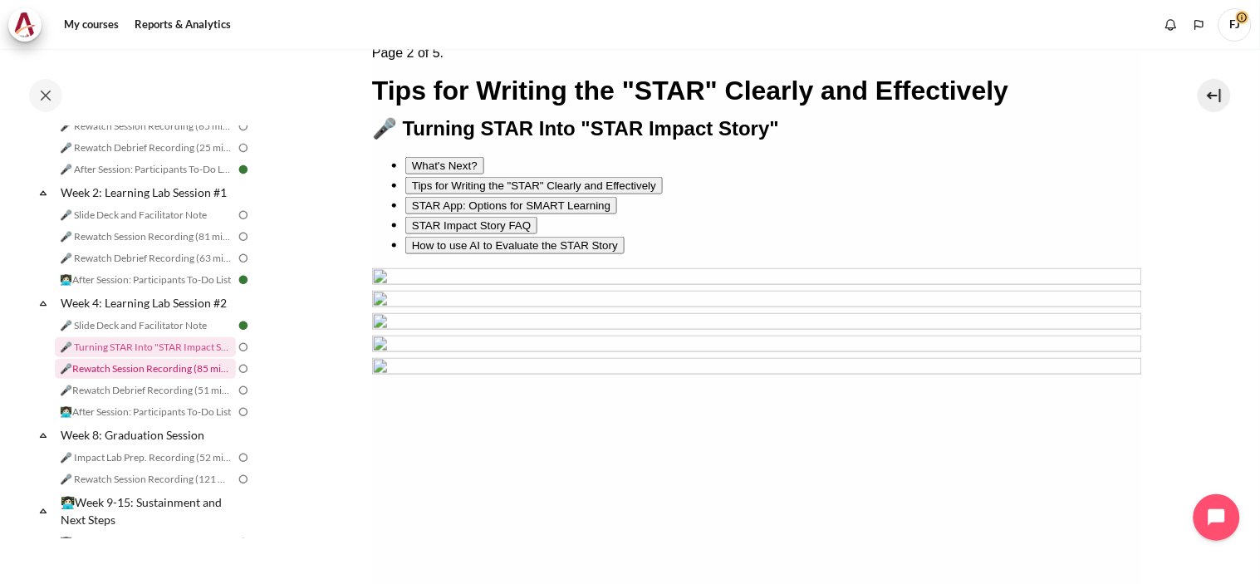
scroll to position [709, 0]
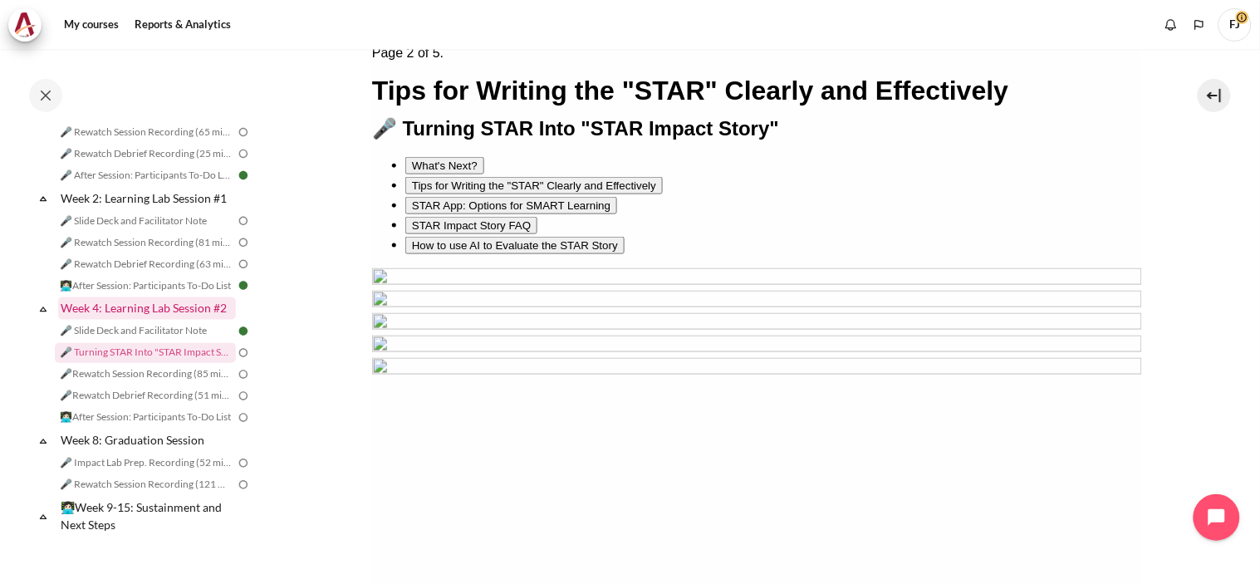
click at [154, 320] on link "Week 4: Learning Lab Session #2" at bounding box center [147, 308] width 178 height 22
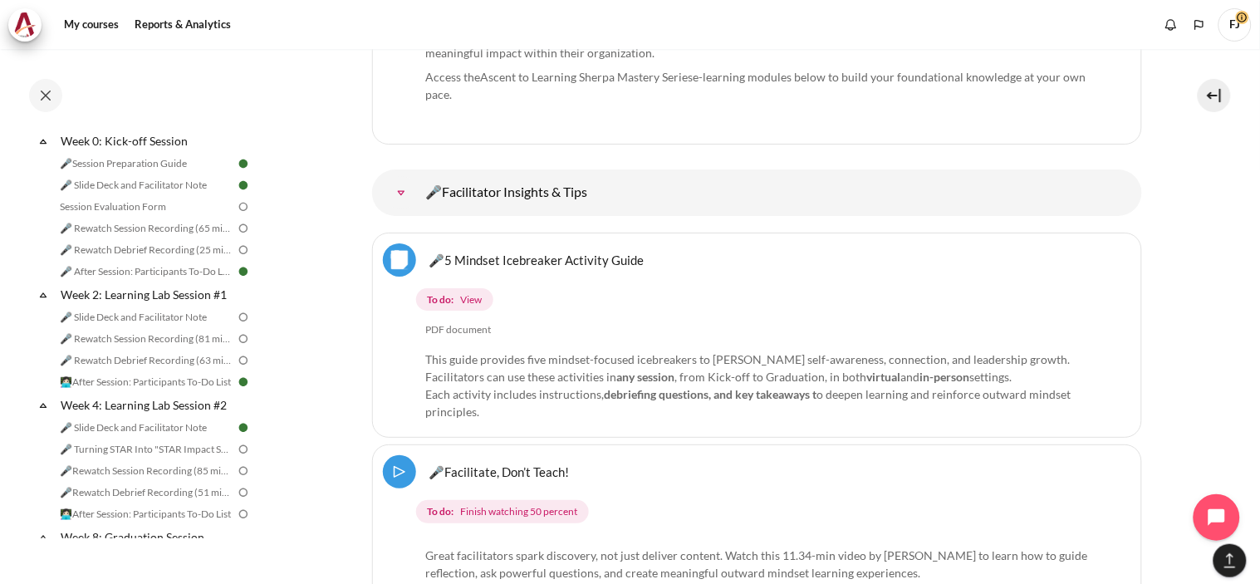
scroll to position [613, 0]
click at [146, 305] on link "Week 2: Learning Lab Session #1" at bounding box center [147, 294] width 178 height 22
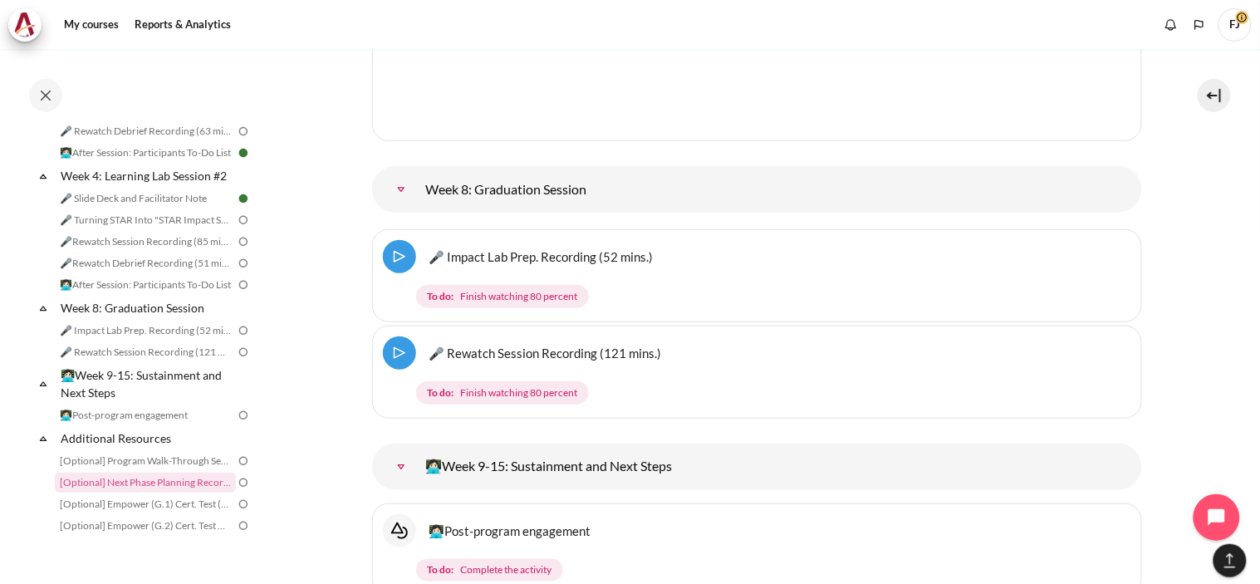
scroll to position [9946, 0]
